Goal: Navigation & Orientation: Find specific page/section

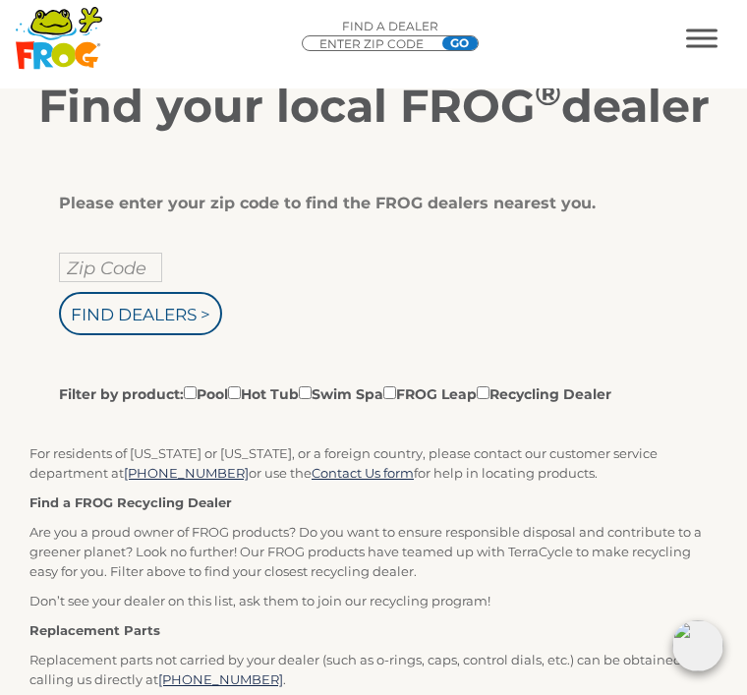
scroll to position [322, 0]
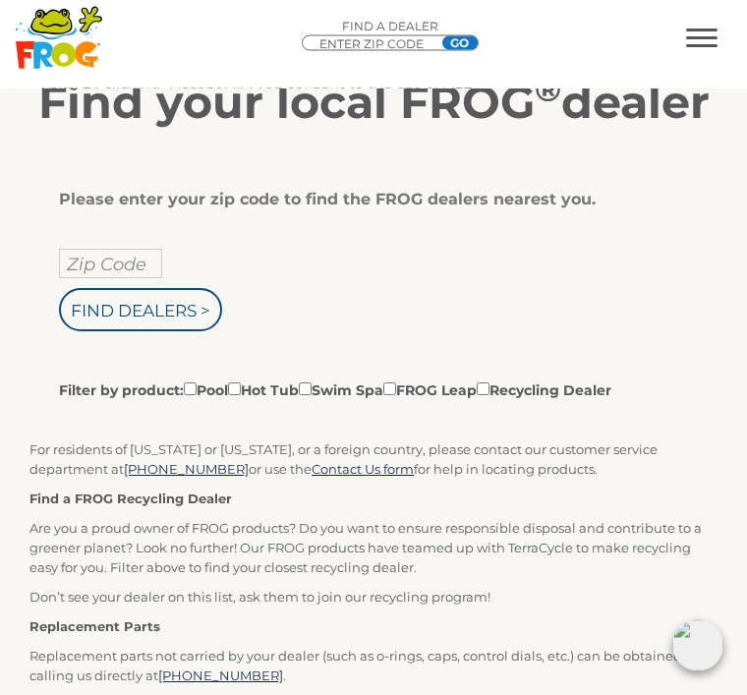
click at [77, 267] on input "Zip Code" at bounding box center [110, 264] width 103 height 29
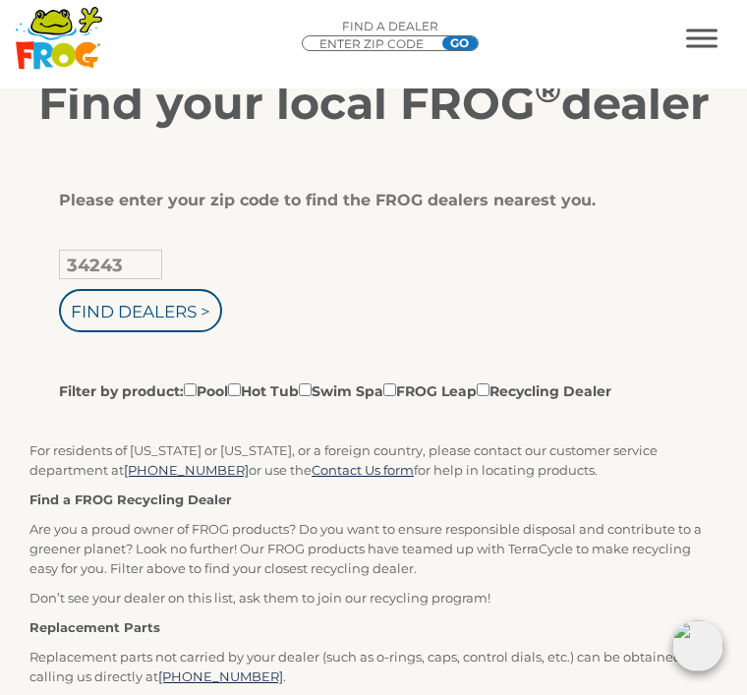
type input "34243"
click at [181, 310] on input "Find Dealers >" at bounding box center [140, 310] width 163 height 43
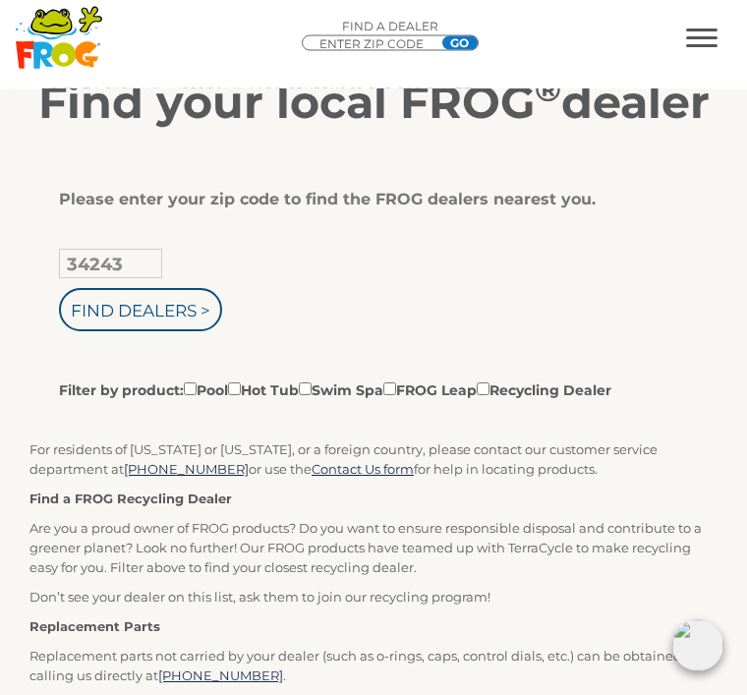
click at [241, 383] on input "Filter by product: Pool Hot Tub Swim Spa FROG Leap Recycling Dealer" at bounding box center [234, 389] width 13 height 13
checkbox input "true"
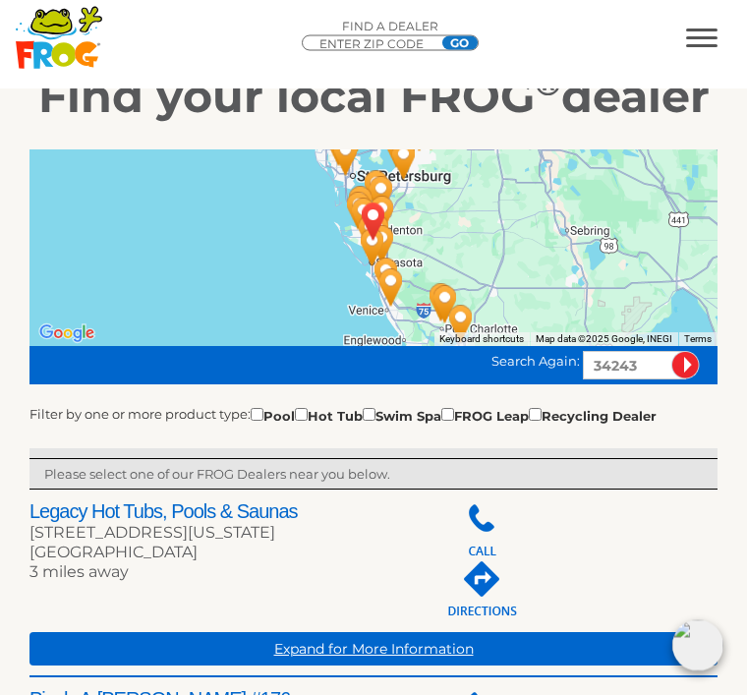
scroll to position [331, 0]
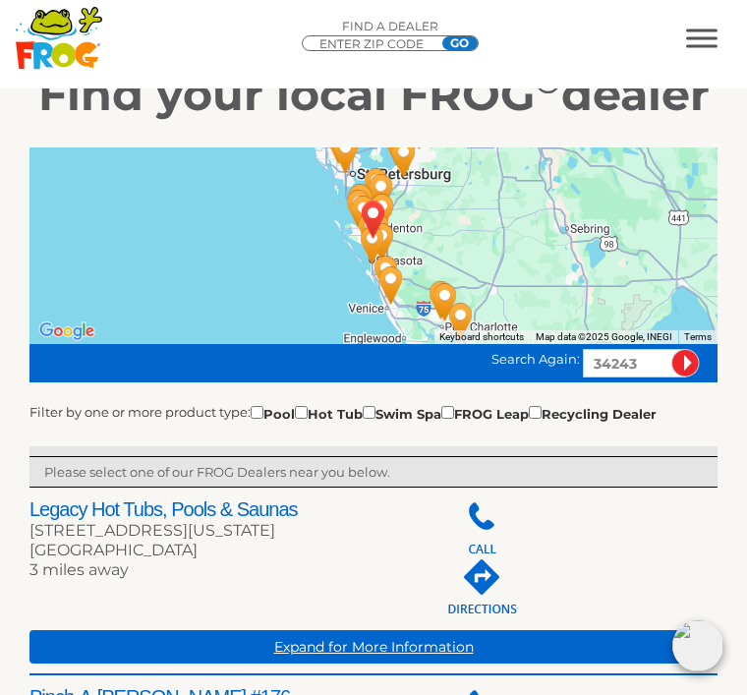
click at [308, 411] on input "checkbox" at bounding box center [301, 412] width 13 height 13
checkbox input "true"
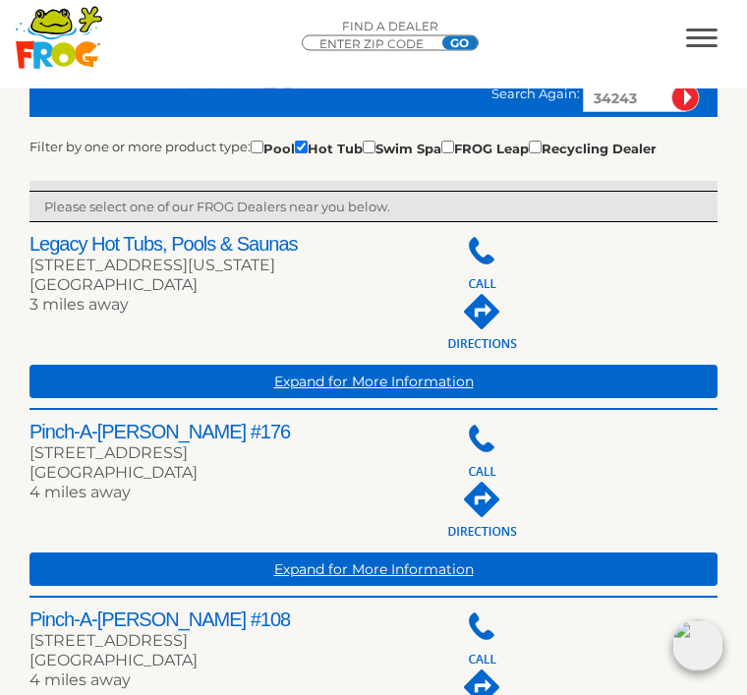
scroll to position [597, 0]
click at [392, 372] on link "Expand for More Information" at bounding box center [373, 381] width 688 height 33
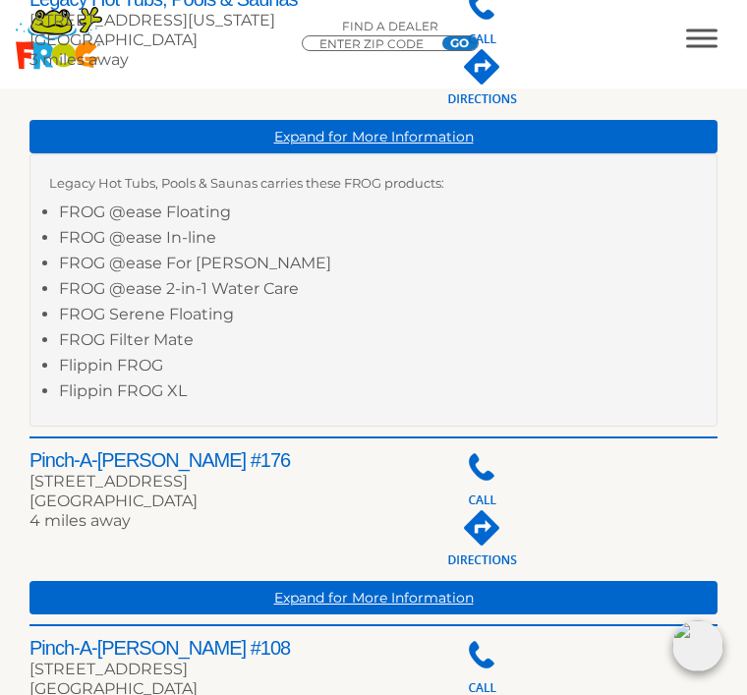
scroll to position [846, 0]
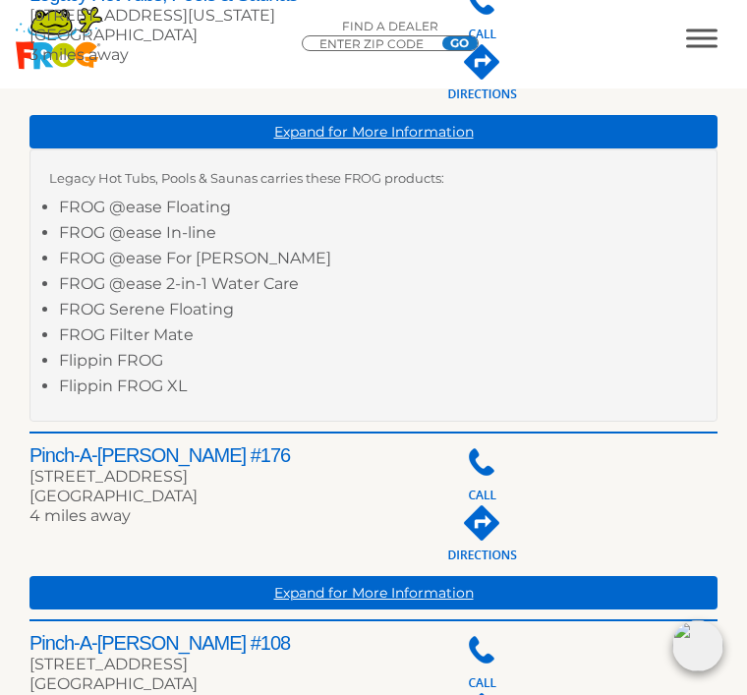
click at [149, 365] on li "Flippin FROG" at bounding box center [378, 364] width 639 height 26
click at [143, 361] on li "Flippin FROG" at bounding box center [378, 364] width 639 height 26
click at [150, 358] on li "Flippin FROG" at bounding box center [378, 364] width 639 height 26
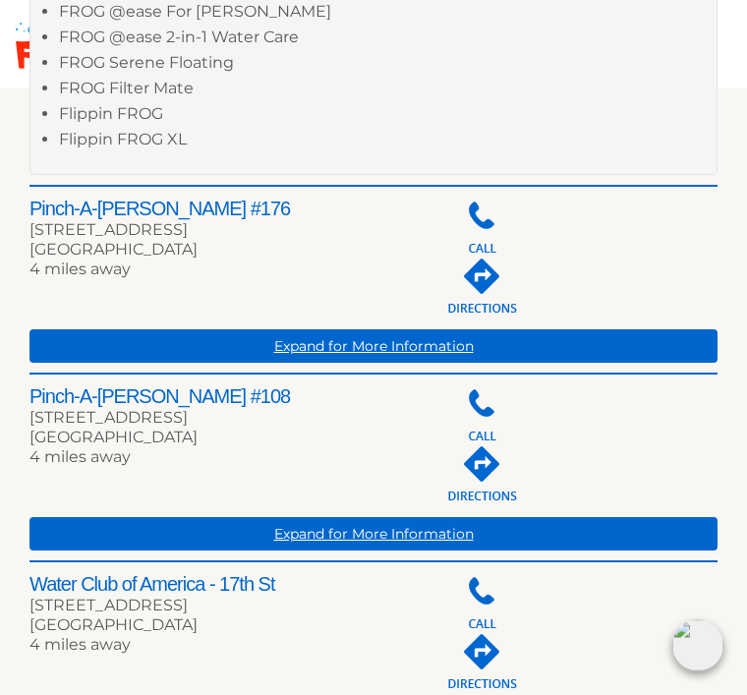
scroll to position [1094, 0]
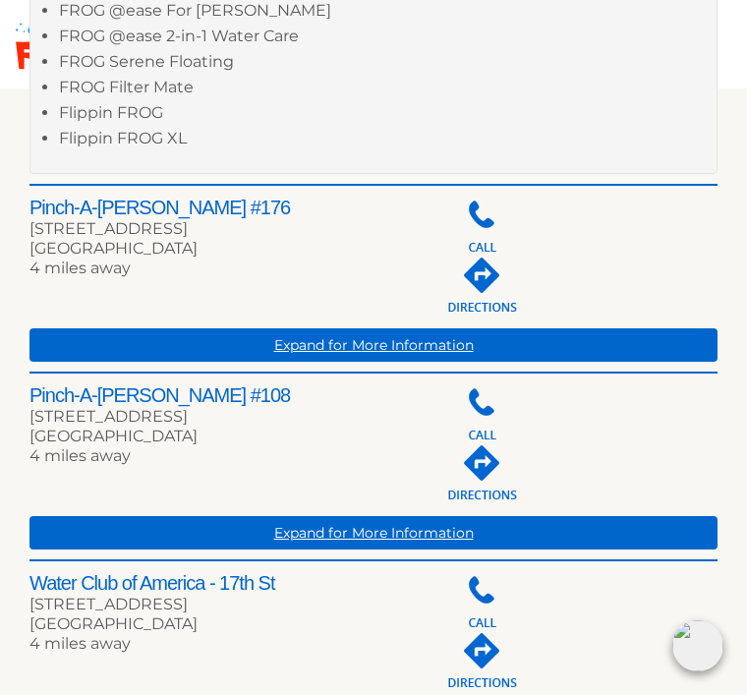
click at [479, 279] on link "Get Directions »" at bounding box center [481, 286] width 78 height 60
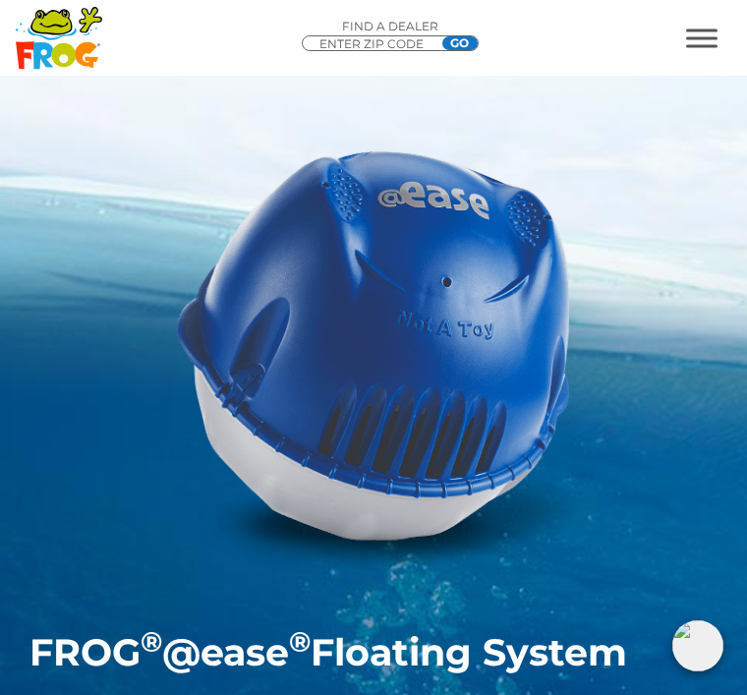
click at [369, 37] on input "ENTER ZIP CODE" at bounding box center [377, 44] width 118 height 16
type input "34243"
click at [459, 42] on input "GO" at bounding box center [459, 43] width 35 height 14
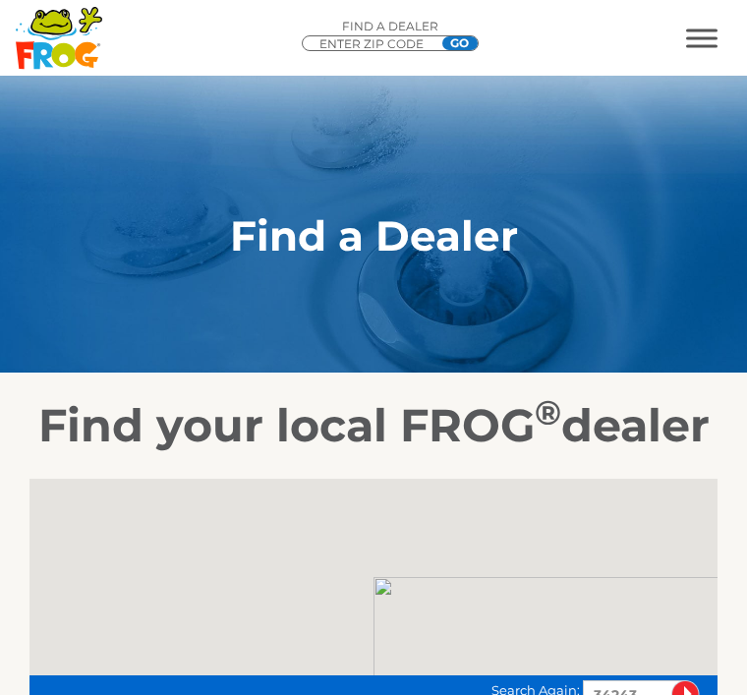
click at [476, 36] on input "GO" at bounding box center [459, 43] width 35 height 14
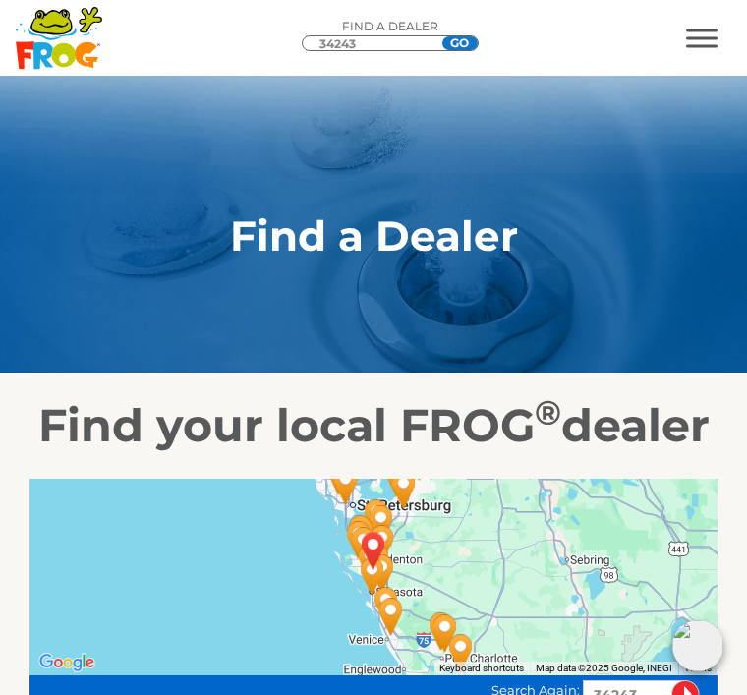
type input "34243"
click at [463, 48] on input "GO" at bounding box center [459, 43] width 35 height 14
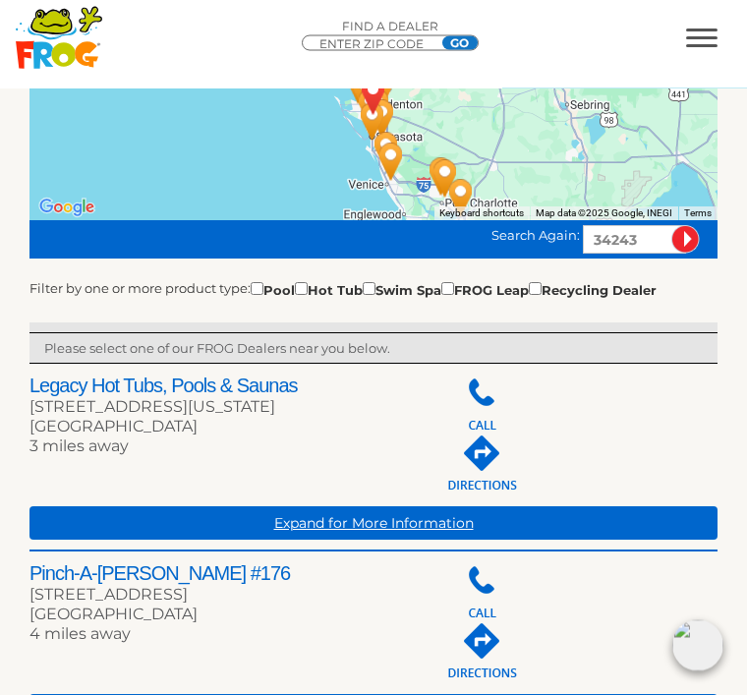
scroll to position [458, 0]
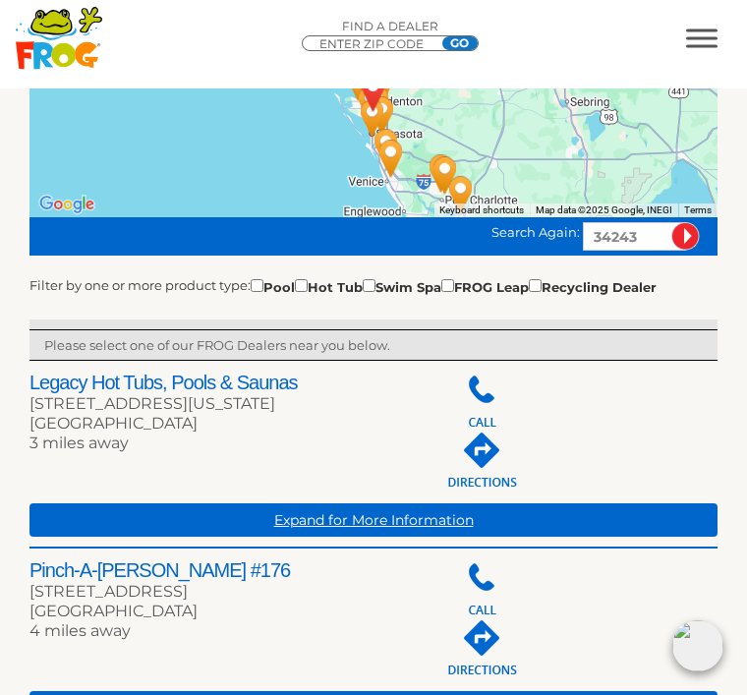
click at [308, 280] on input "checkbox" at bounding box center [301, 285] width 13 height 13
checkbox input "true"
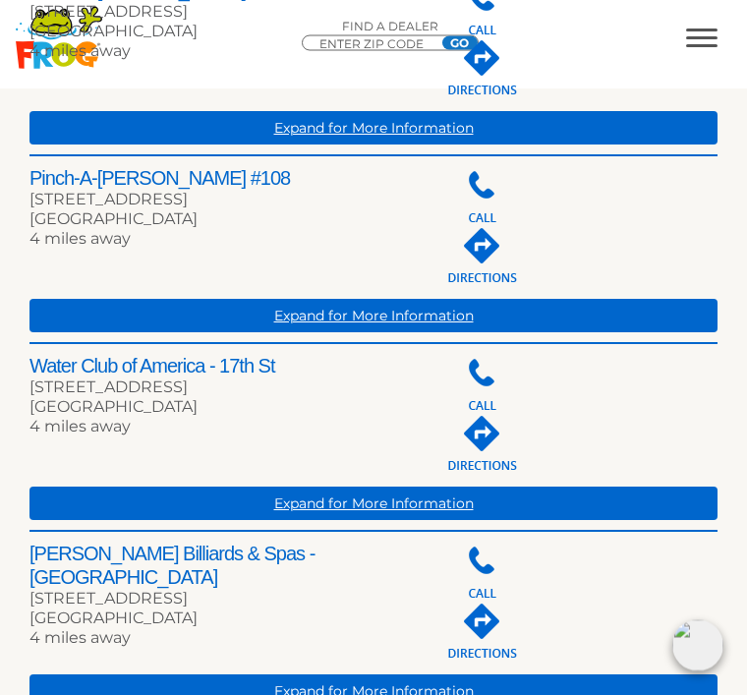
scroll to position [1038, 0]
click at [297, 509] on link "Expand for More Information" at bounding box center [373, 503] width 688 height 33
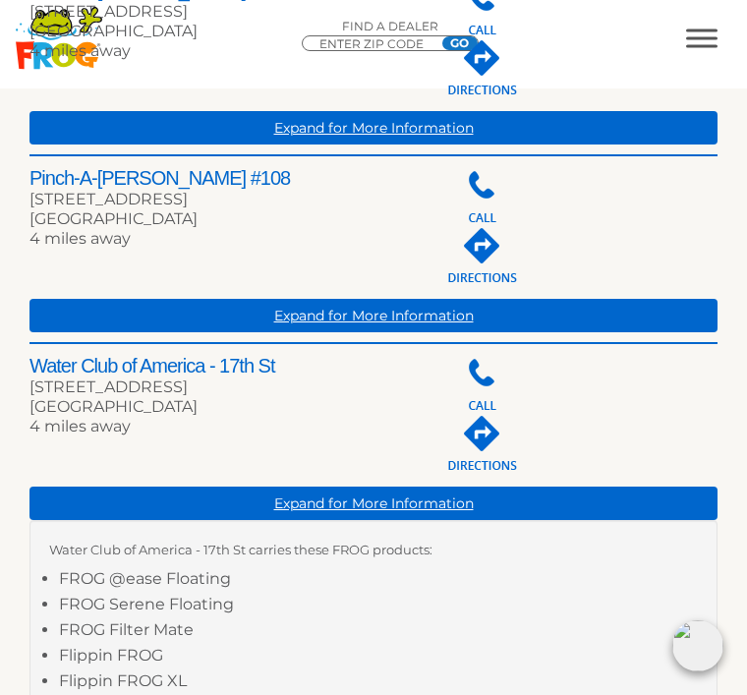
click at [381, 491] on link "Expand for More Information" at bounding box center [373, 503] width 688 height 33
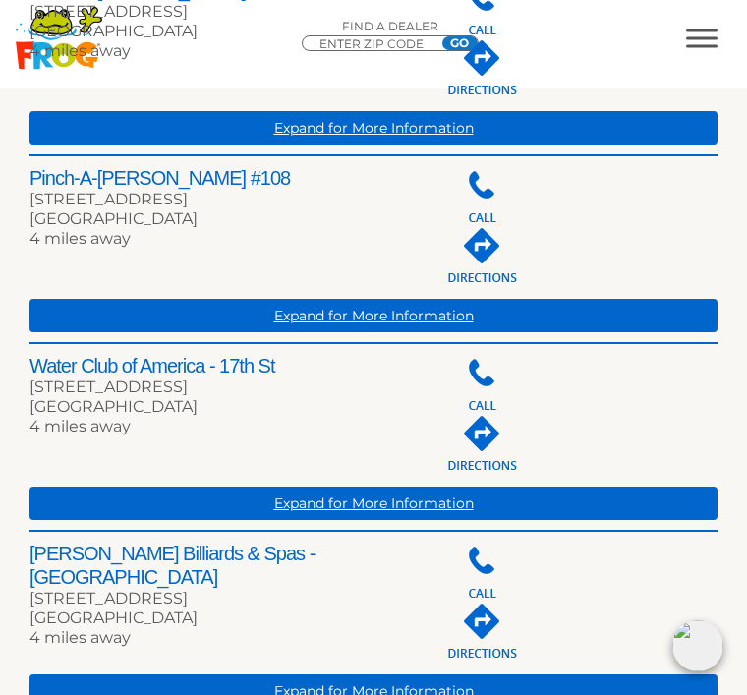
click at [366, 500] on link "Expand for More Information" at bounding box center [373, 503] width 688 height 33
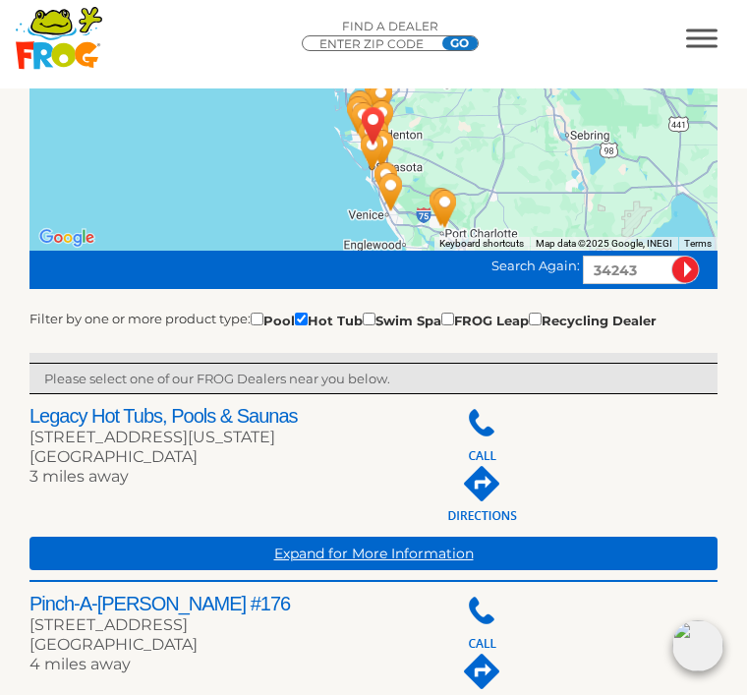
scroll to position [422, 0]
